Goal: Navigation & Orientation: Find specific page/section

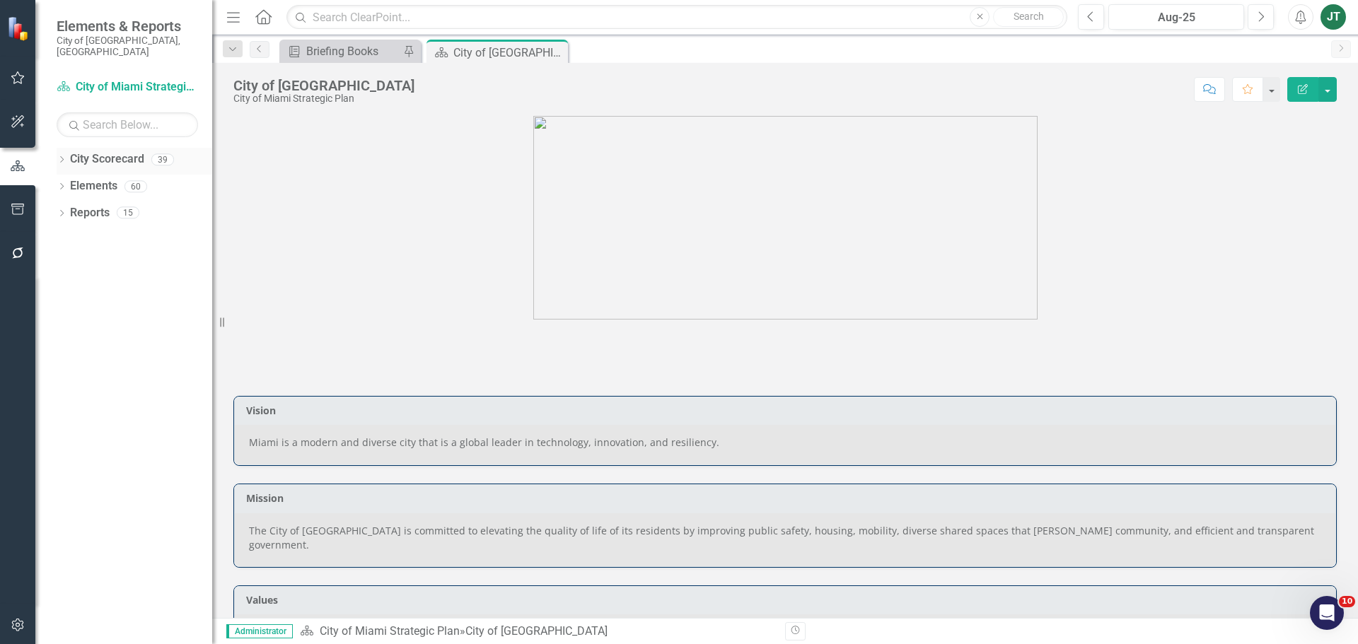
click at [63, 157] on icon "Dropdown" at bounding box center [62, 161] width 10 height 8
click at [62, 201] on div "Dropdown City Scorecard 39 City of [GEOGRAPHIC_DATA] Strategic Plan Dropdown Ci…" at bounding box center [135, 188] width 156 height 81
click at [66, 208] on icon "Dropdown" at bounding box center [69, 212] width 11 height 8
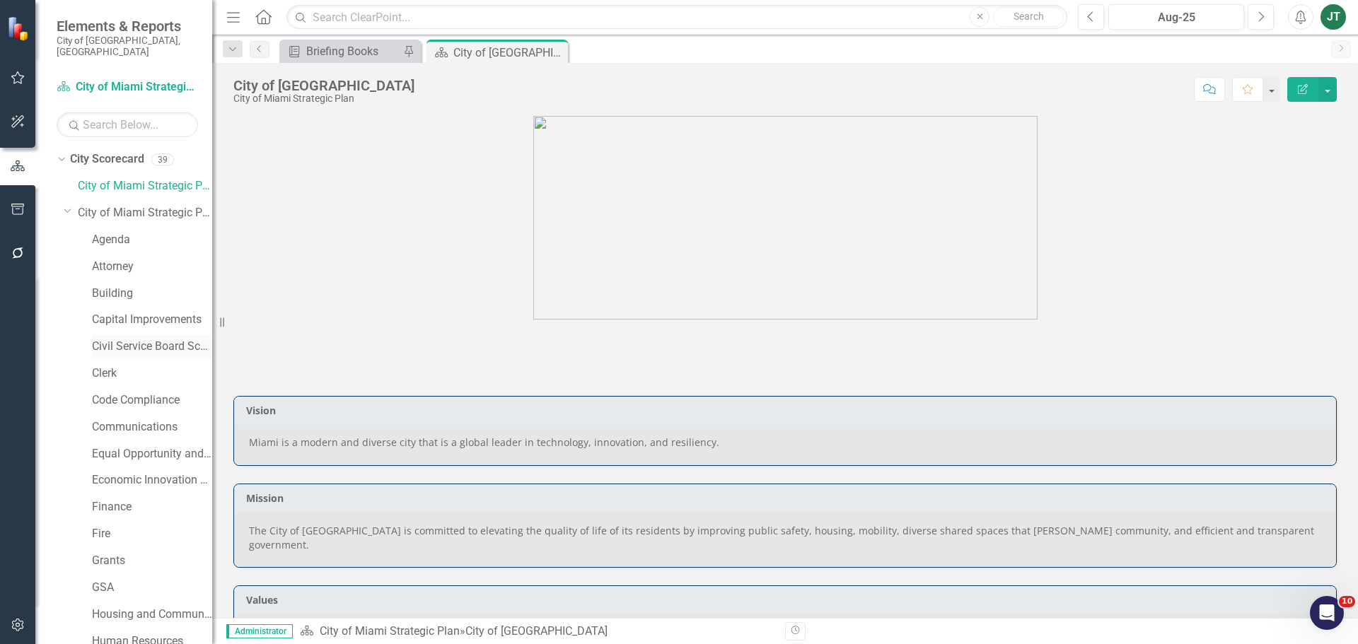
click at [104, 339] on link "Civil Service Board Scorecard" at bounding box center [152, 347] width 120 height 16
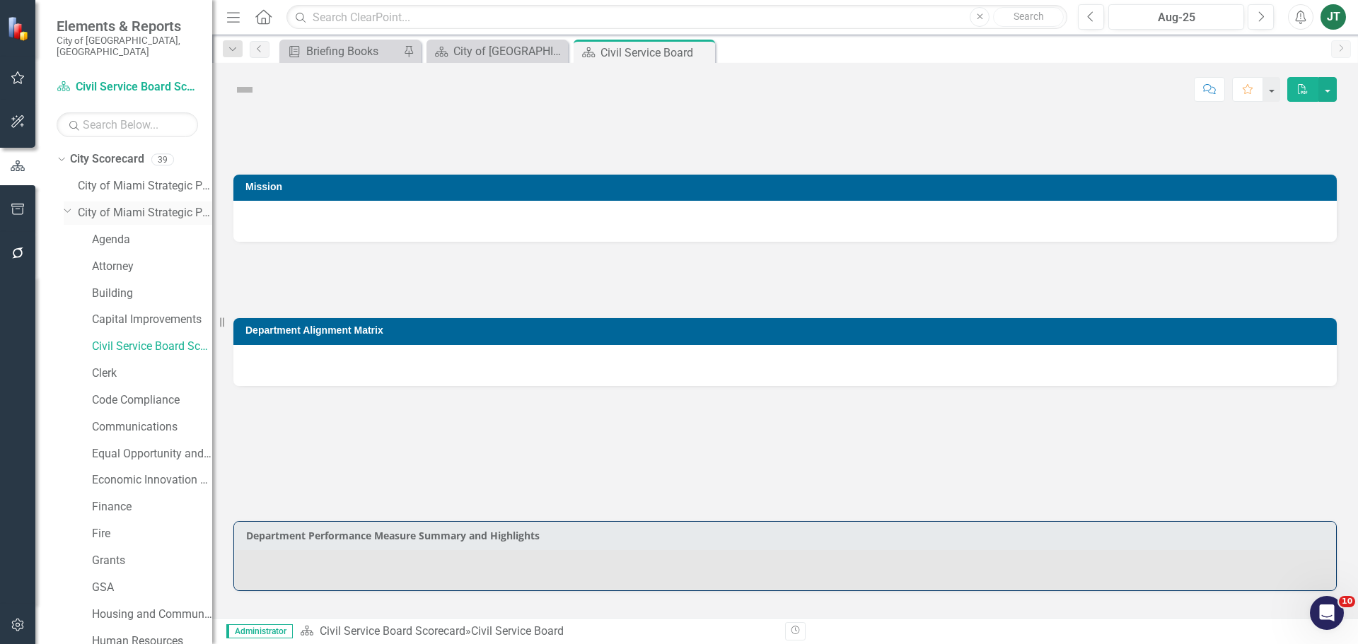
click at [66, 205] on icon "Dropdown" at bounding box center [68, 210] width 8 height 11
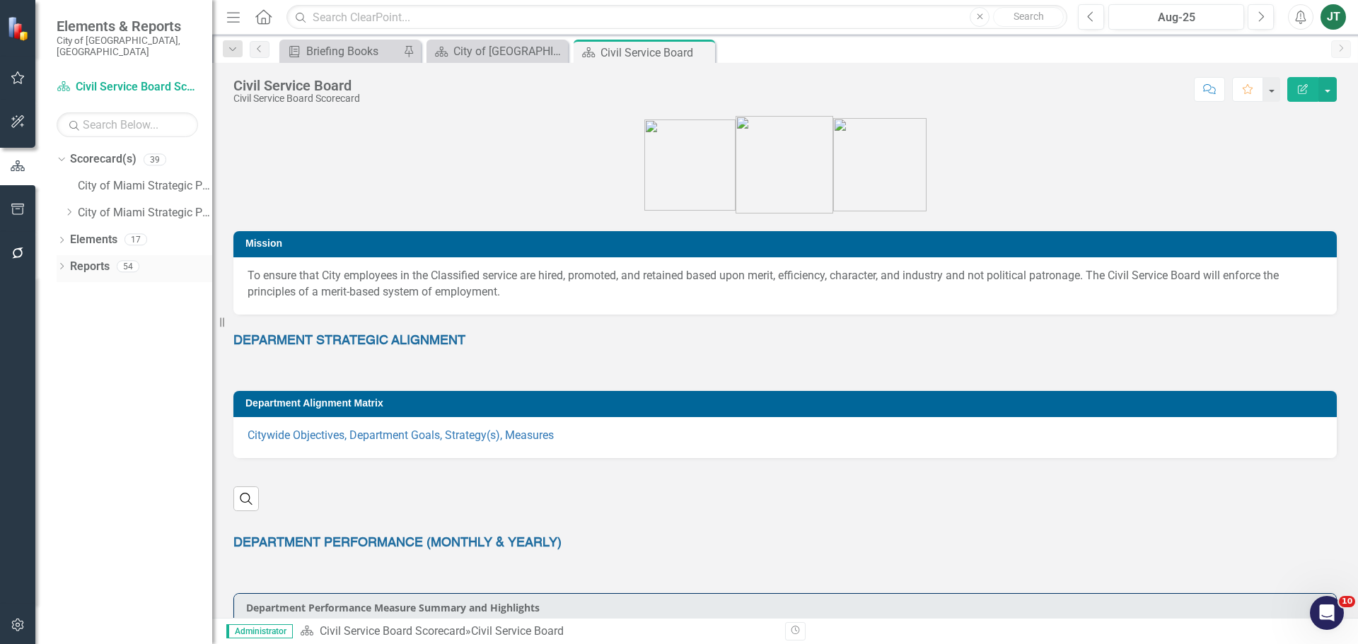
click at [90, 259] on link "Reports" at bounding box center [90, 267] width 40 height 16
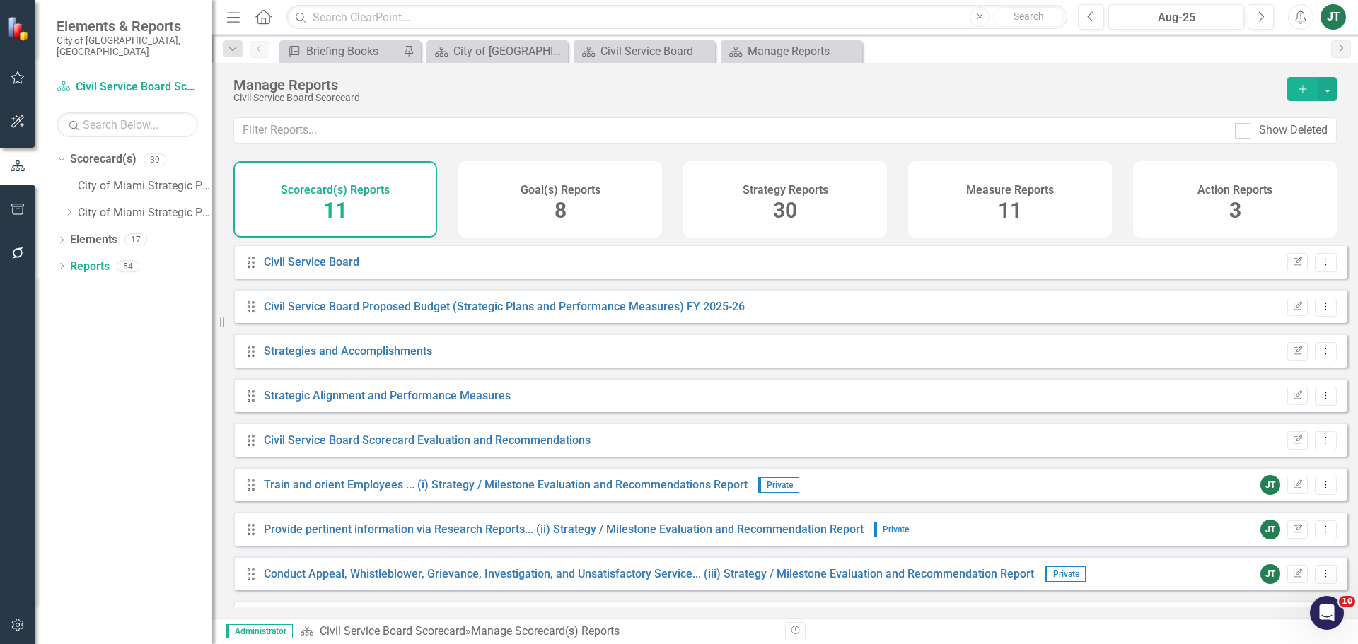
click at [1071, 195] on div "Measure Reports 11" at bounding box center [1010, 199] width 204 height 76
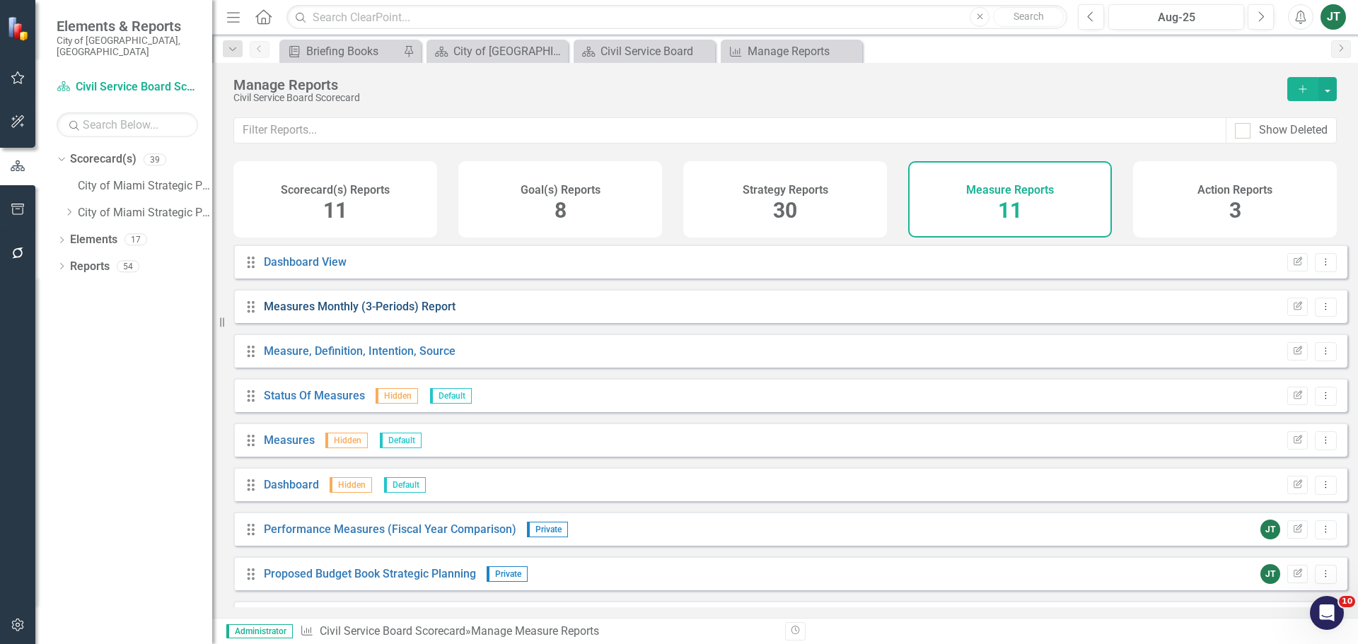
click at [391, 313] on link "Measures Monthly (3-Periods) Report" at bounding box center [360, 306] width 192 height 13
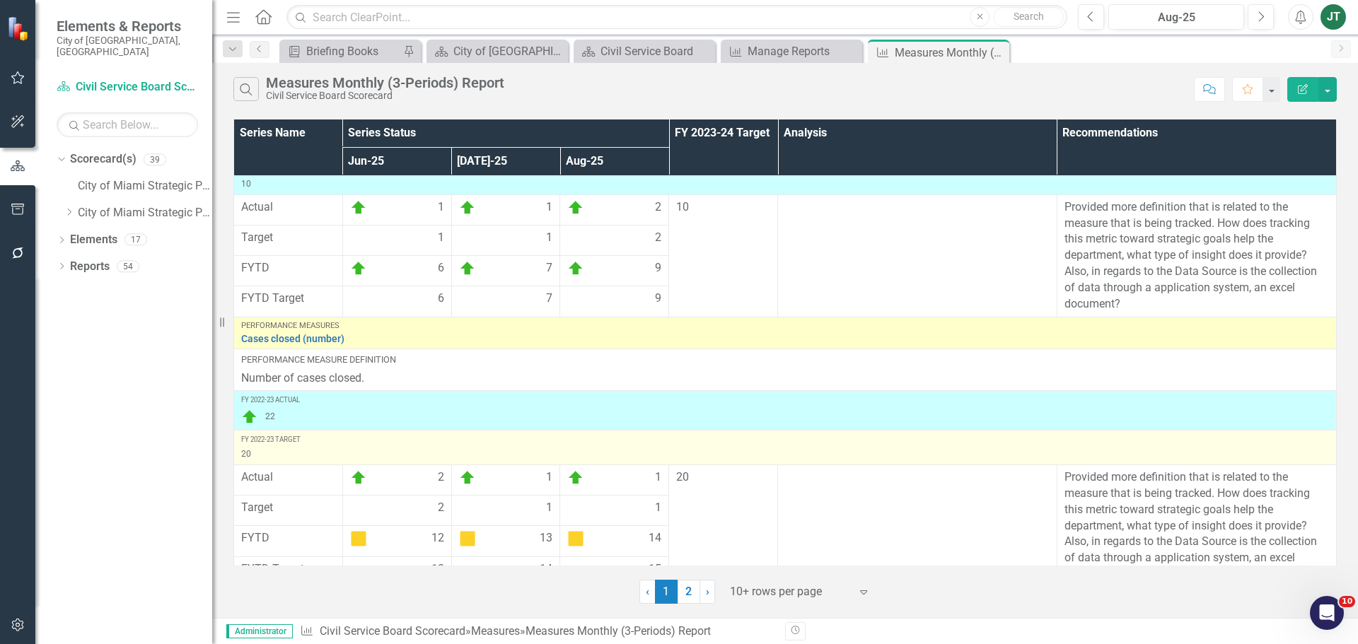
scroll to position [486, 0]
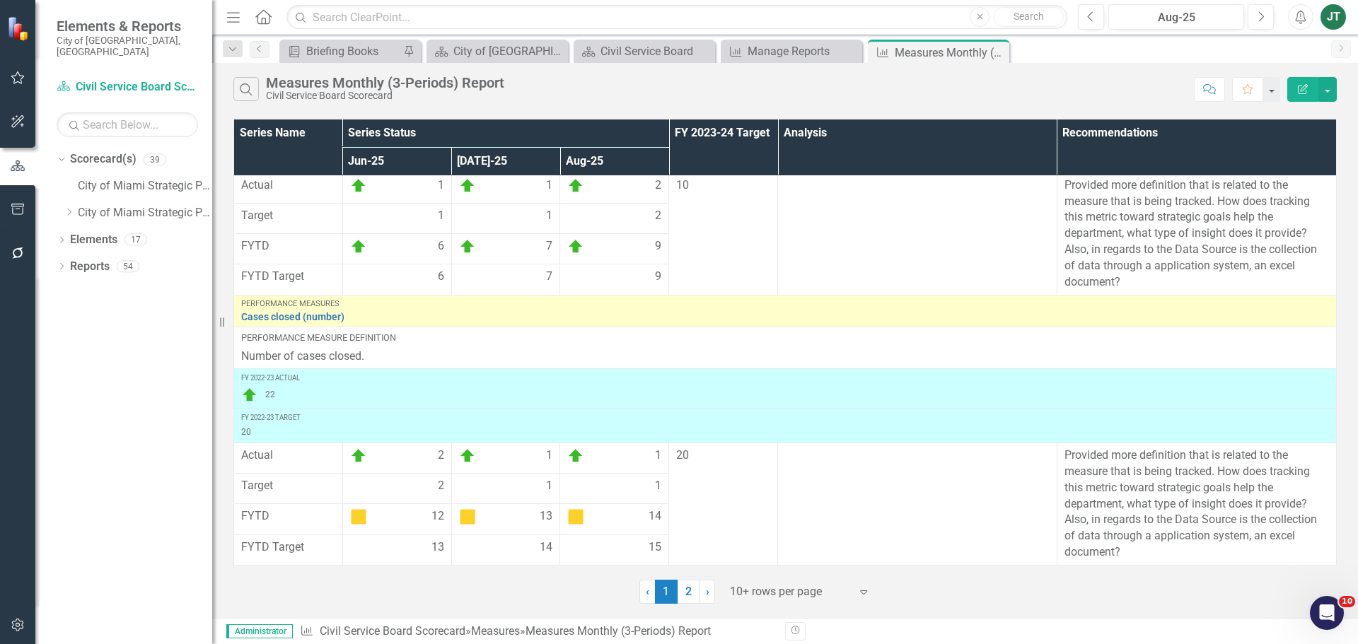
click at [750, 584] on div at bounding box center [790, 592] width 120 height 19
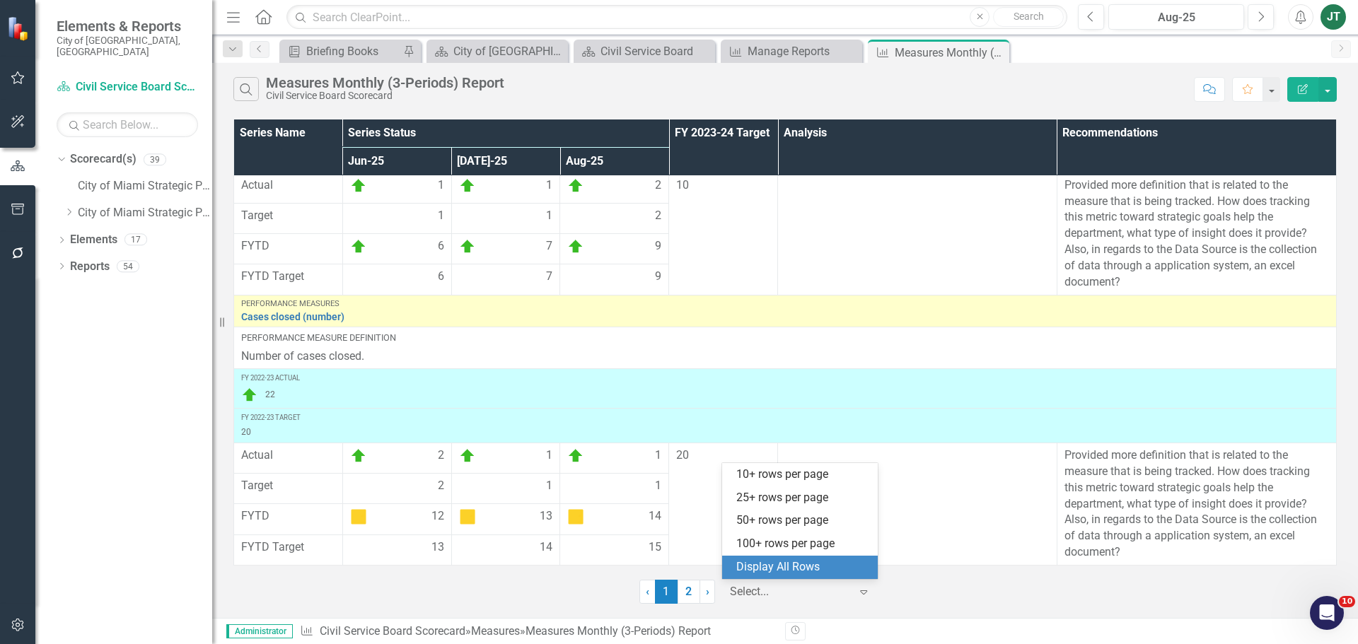
click at [793, 564] on div "Display All Rows" at bounding box center [802, 567] width 133 height 16
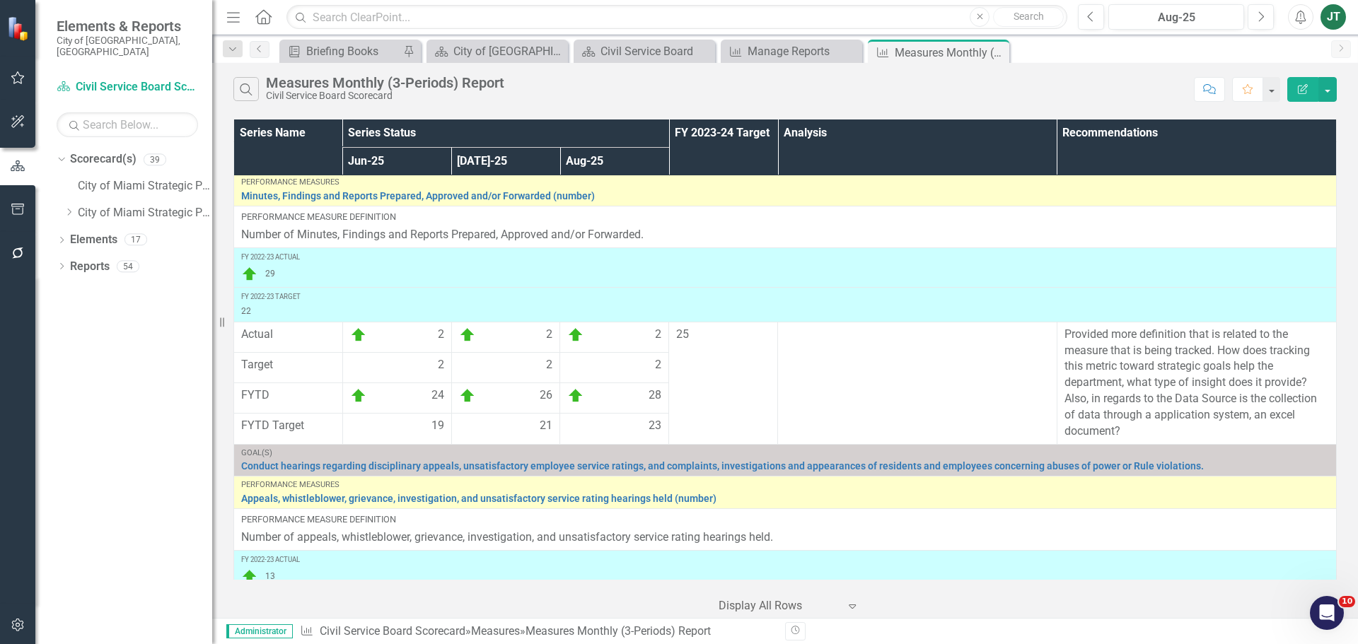
scroll to position [0, 0]
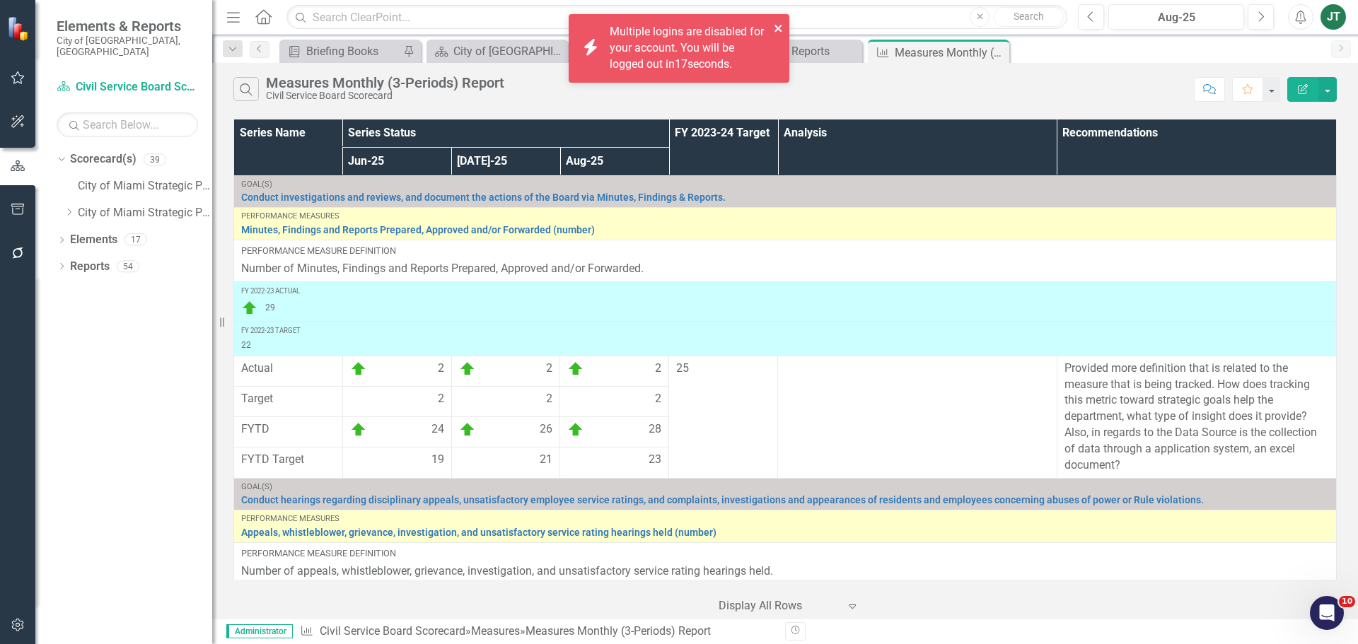
click at [779, 27] on icon "close" at bounding box center [777, 28] width 7 height 7
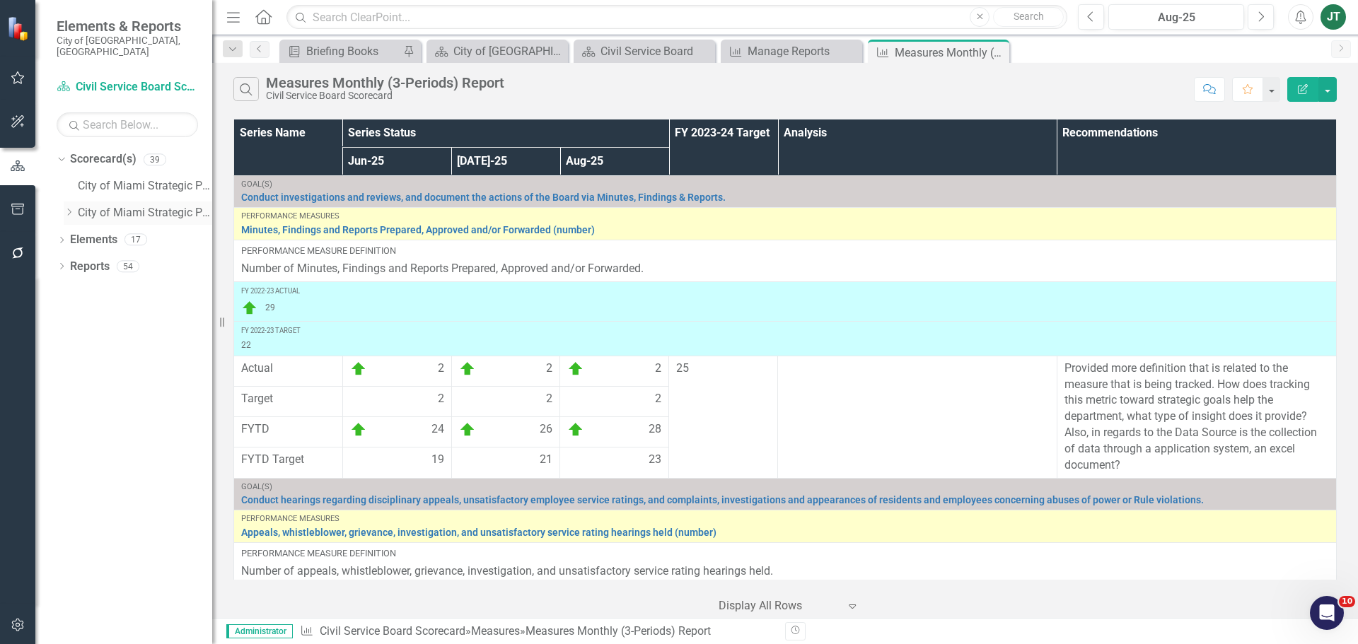
click at [72, 208] on icon "Dropdown" at bounding box center [69, 212] width 11 height 8
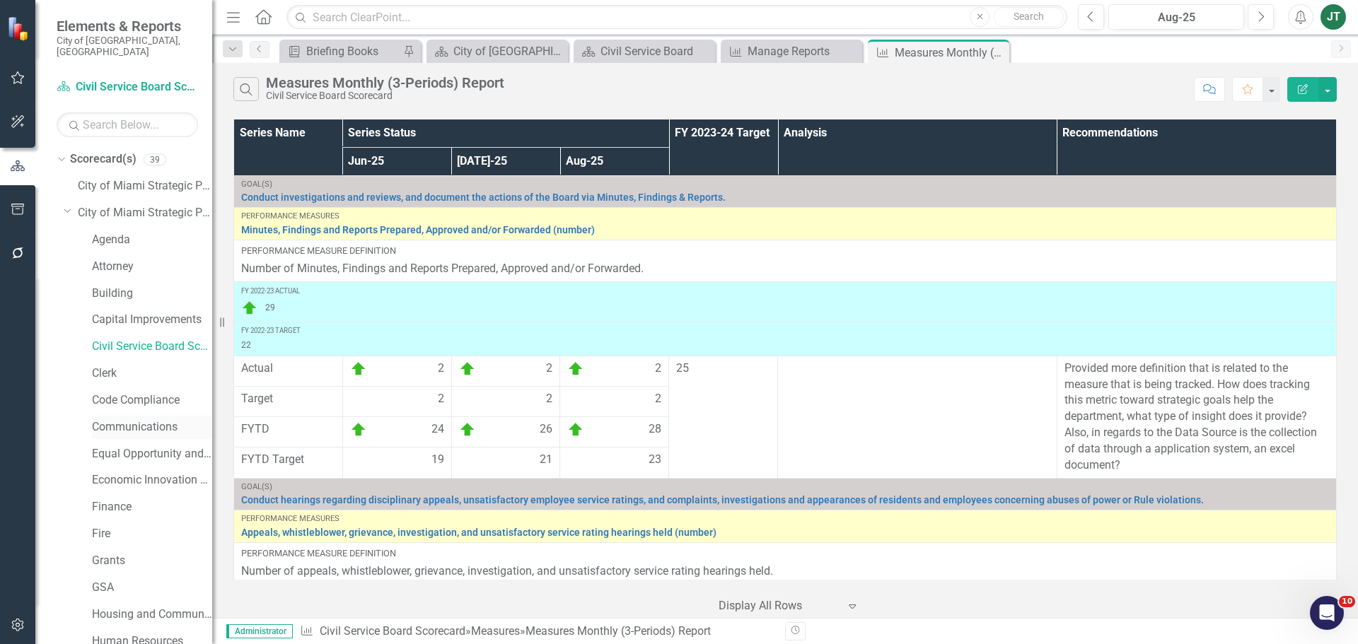
click at [107, 419] on link "Communications" at bounding box center [152, 427] width 120 height 16
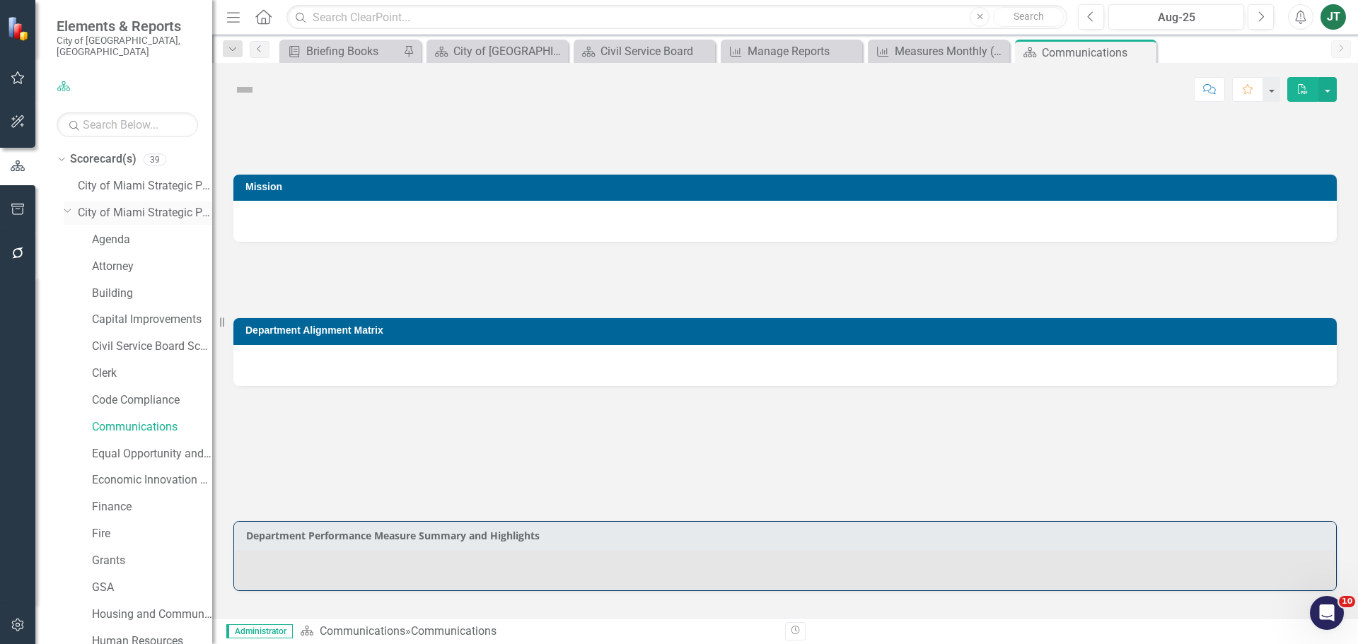
click at [68, 205] on icon "Dropdown" at bounding box center [68, 210] width 8 height 11
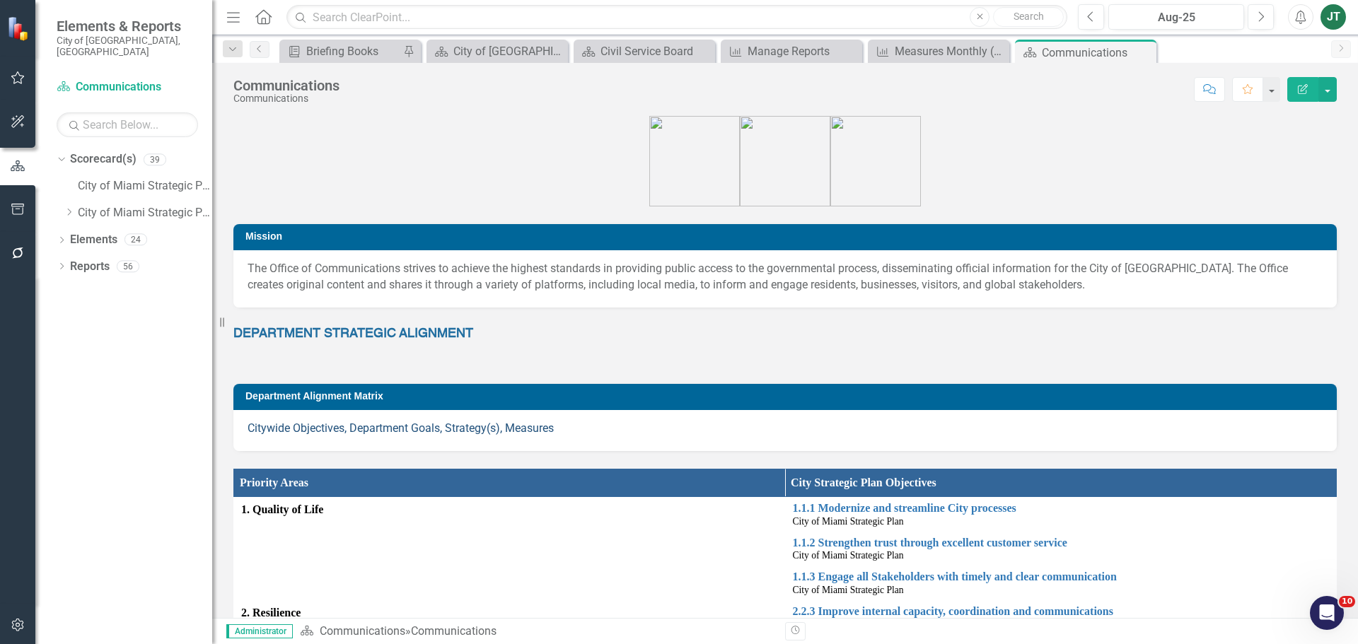
click at [474, 423] on link "Citywide Objectives, Department Goals, Strategy(s), Measures" at bounding box center [400, 427] width 306 height 13
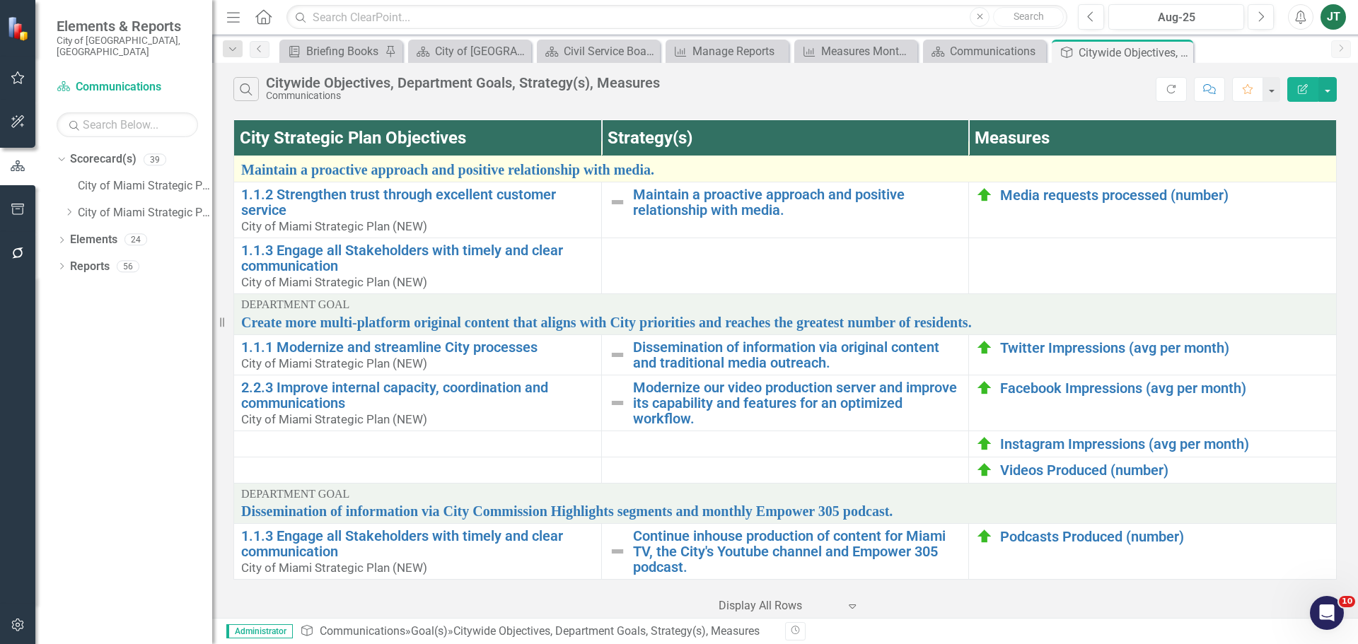
scroll to position [361, 0]
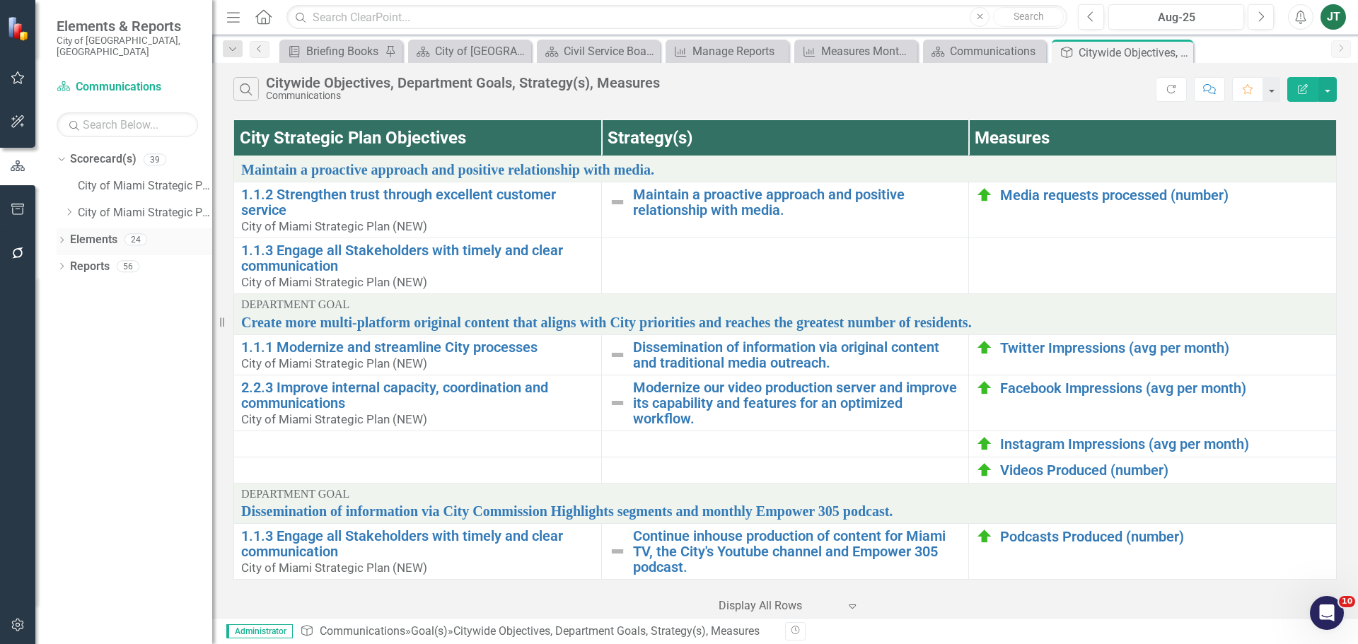
click at [98, 232] on link "Elements" at bounding box center [93, 240] width 47 height 16
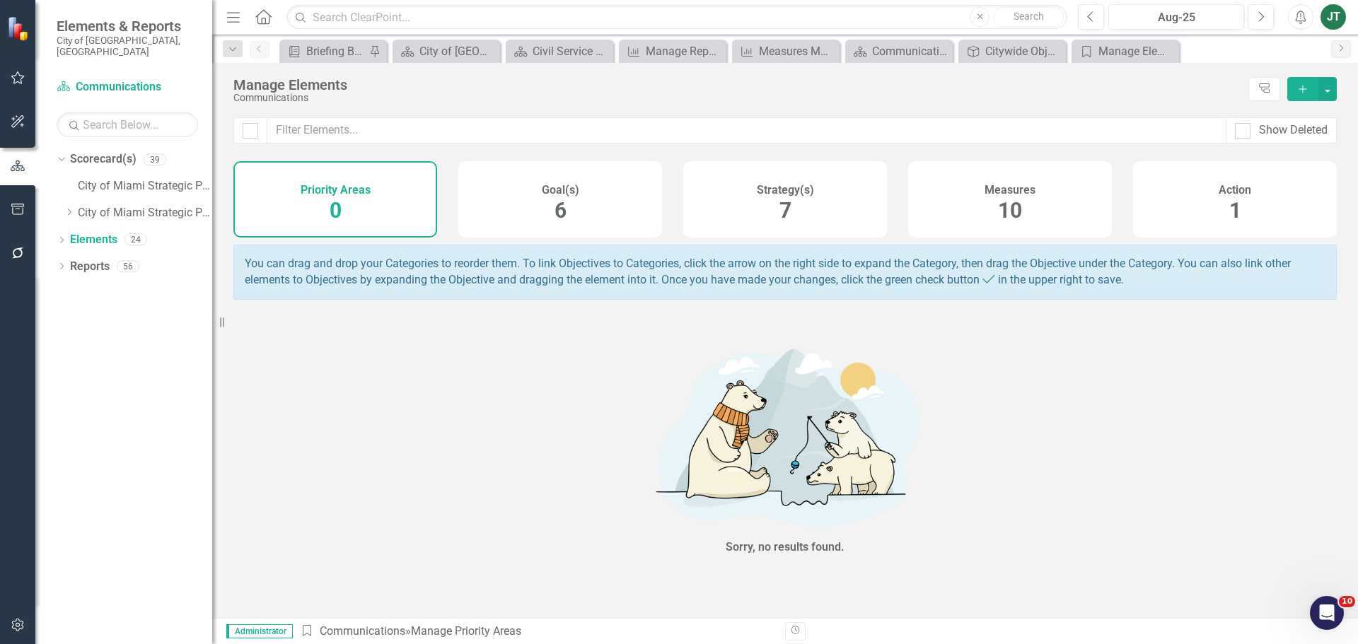
click at [594, 214] on div "Goal(s) 6" at bounding box center [560, 199] width 204 height 76
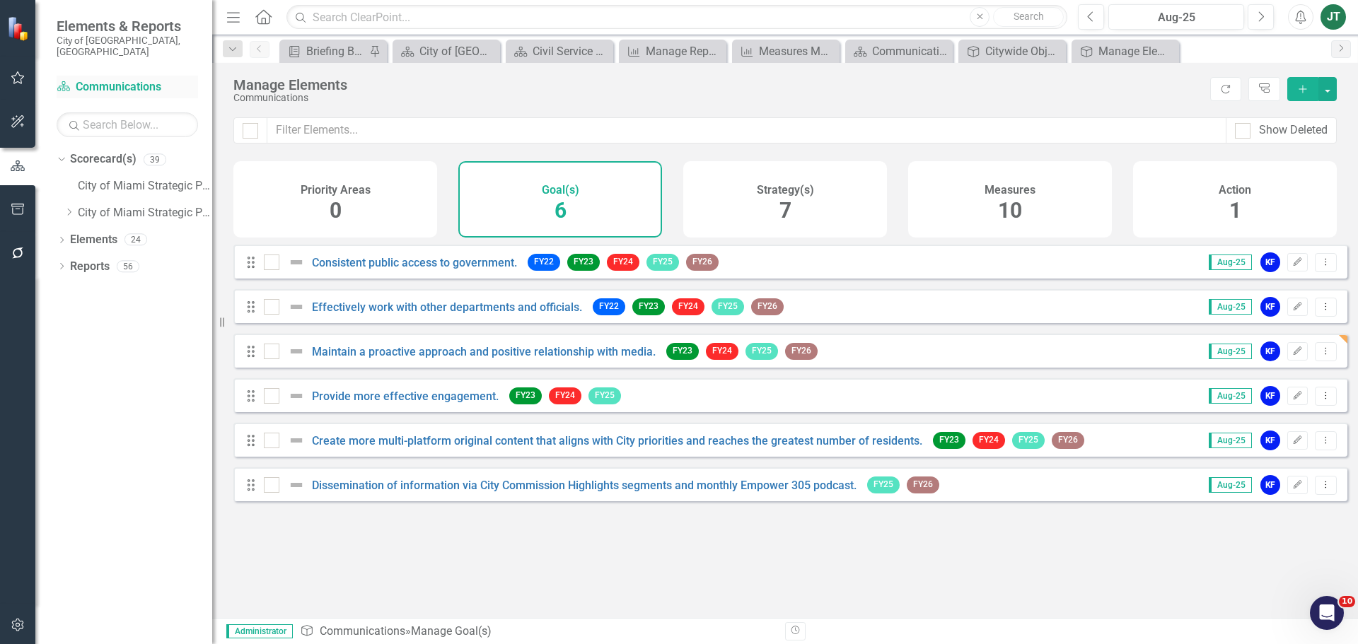
click at [89, 79] on link "Scorecard(s) Communications" at bounding box center [127, 87] width 141 height 16
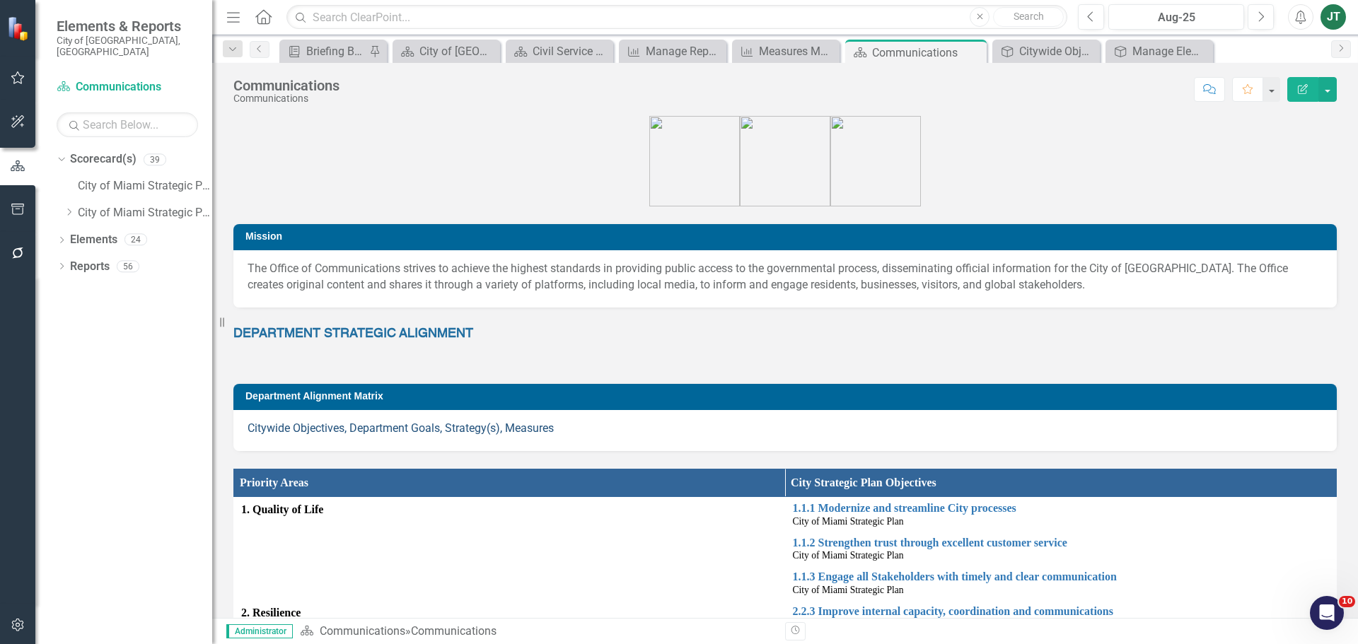
click at [413, 428] on link "Citywide Objectives, Department Goals, Strategy(s), Measures" at bounding box center [400, 427] width 306 height 13
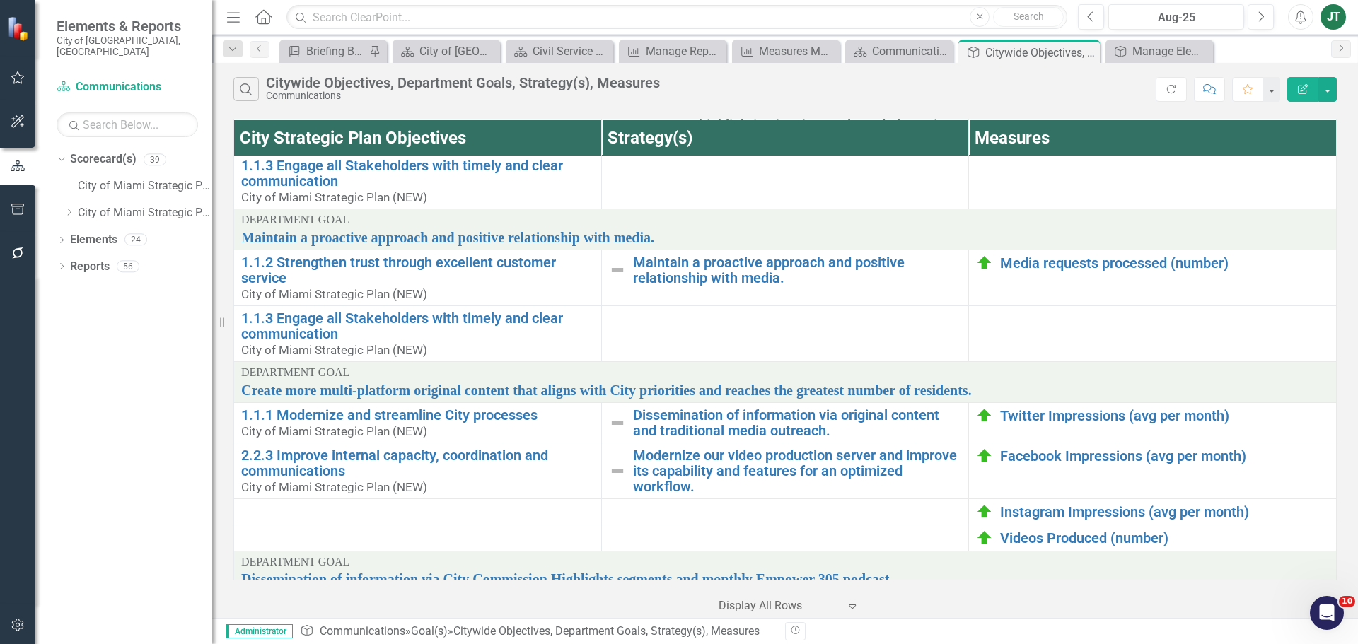
scroll to position [361, 0]
